Goal: Navigation & Orientation: Go to known website

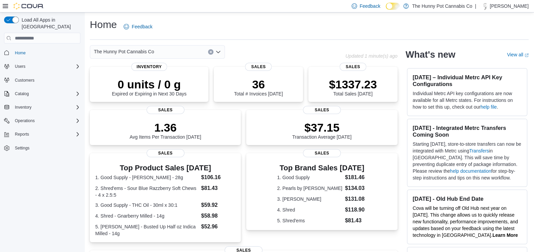
click at [391, 5] on icon at bounding box center [393, 6] width 4 height 4
